Goal: Transaction & Acquisition: Purchase product/service

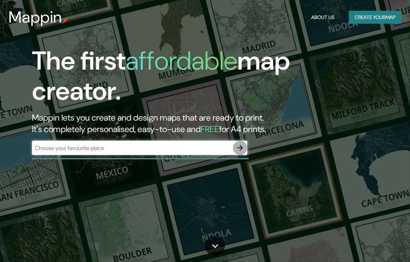
click at [240, 154] on button "button" at bounding box center [240, 148] width 14 height 14
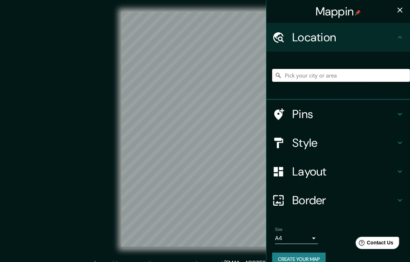
click at [286, 77] on input "Pick your city or area" at bounding box center [341, 75] width 138 height 13
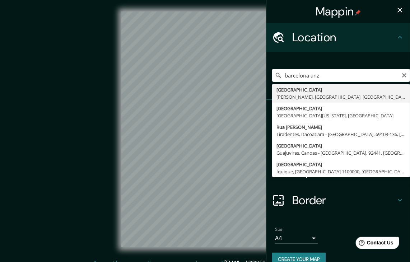
type input "[GEOGRAPHIC_DATA], [PERSON_NAME], [GEOGRAPHIC_DATA], [GEOGRAPHIC_DATA]"
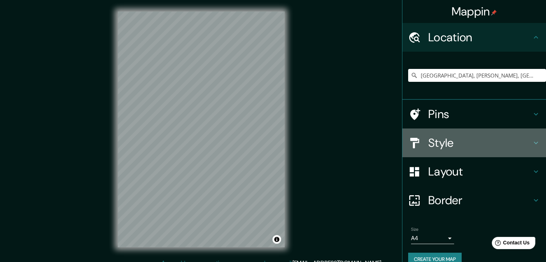
click at [409, 146] on h4 "Style" at bounding box center [479, 143] width 103 height 14
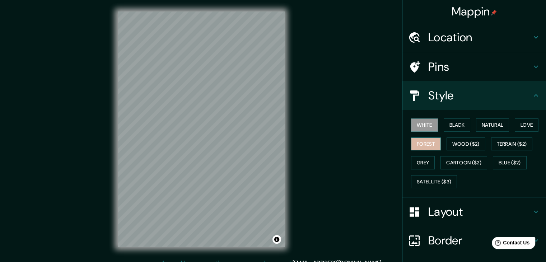
click at [409, 145] on button "Forest" at bounding box center [426, 143] width 30 height 13
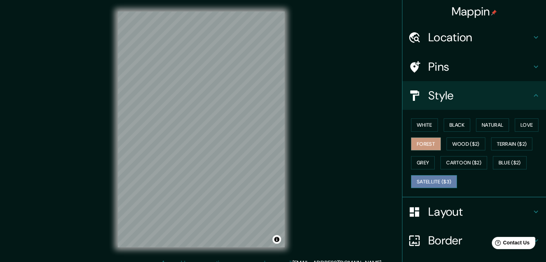
click at [409, 177] on button "Satellite ($3)" at bounding box center [434, 181] width 46 height 13
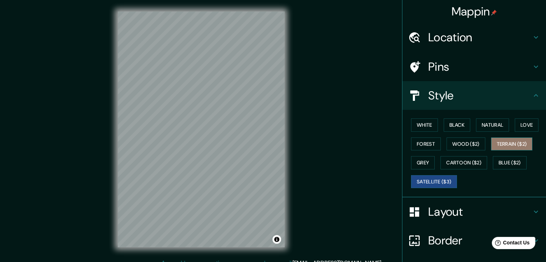
click at [409, 147] on button "Terrain ($2)" at bounding box center [512, 143] width 42 height 13
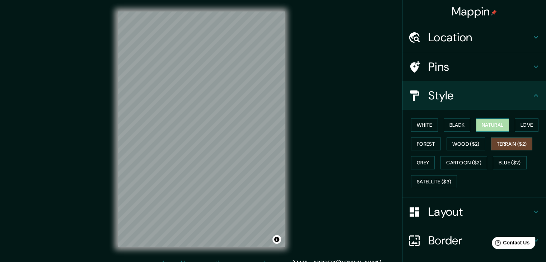
click at [409, 126] on button "Natural" at bounding box center [492, 124] width 33 height 13
click at [15, 100] on div "© Mapbox © OpenStreetMap Improve this map" at bounding box center [201, 129] width 491 height 236
click at [61, 106] on div "© Mapbox © OpenStreetMap Improve this map" at bounding box center [201, 129] width 491 height 236
